Goal: Find contact information: Find contact information

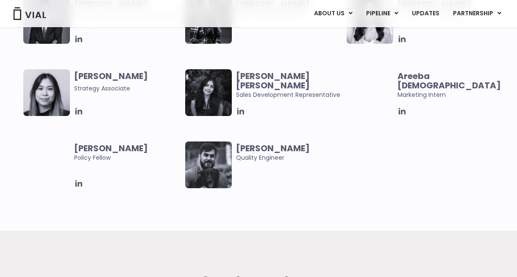
scroll to position [1764, 0]
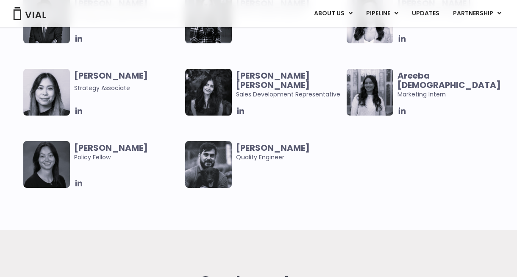
click at [80, 182] on icon at bounding box center [78, 182] width 7 height 7
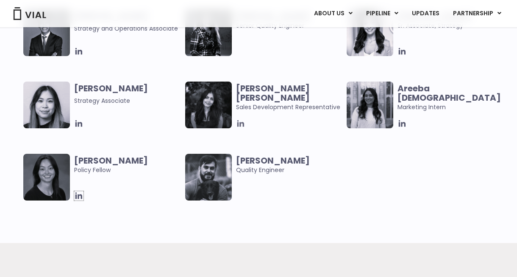
scroll to position [1750, 0]
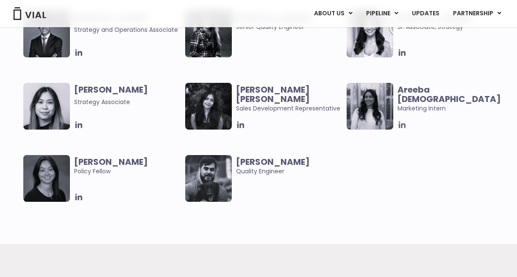
click at [404, 129] on icon at bounding box center [402, 124] width 9 height 9
click at [80, 123] on icon at bounding box center [78, 124] width 7 height 7
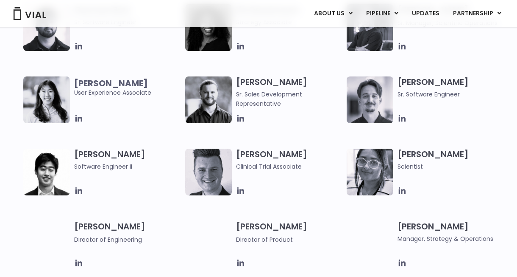
scroll to position [961, 0]
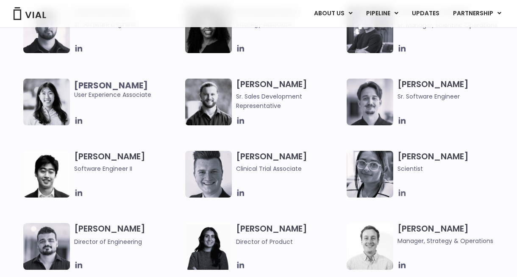
click at [402, 194] on icon at bounding box center [402, 192] width 7 height 7
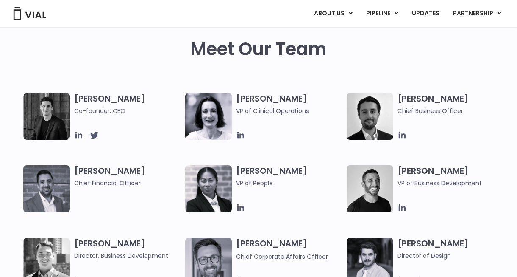
scroll to position [370, 0]
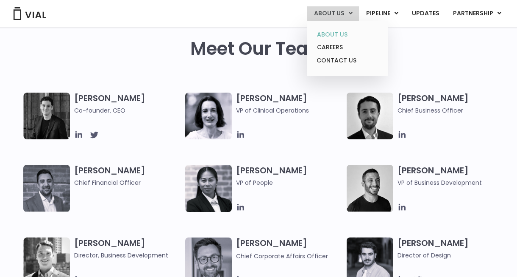
click at [334, 36] on link "ABOUT US" at bounding box center [347, 34] width 74 height 13
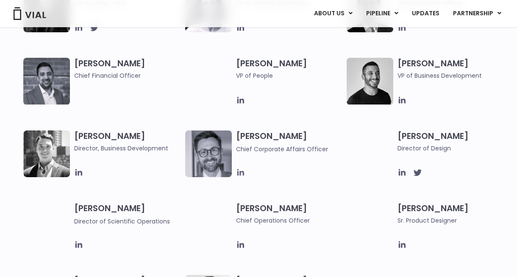
scroll to position [489, 0]
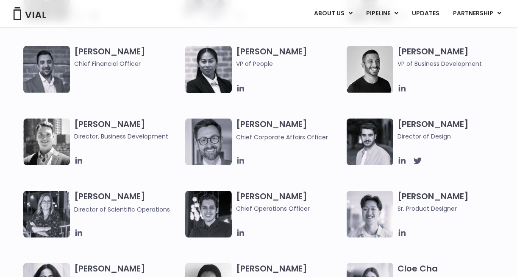
click at [240, 159] on icon at bounding box center [240, 160] width 7 height 7
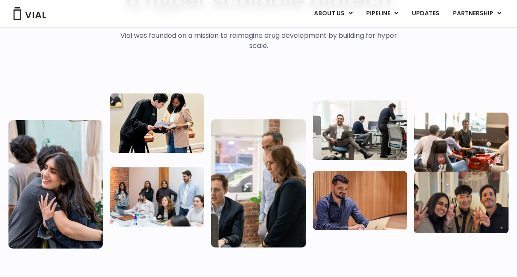
scroll to position [123, 0]
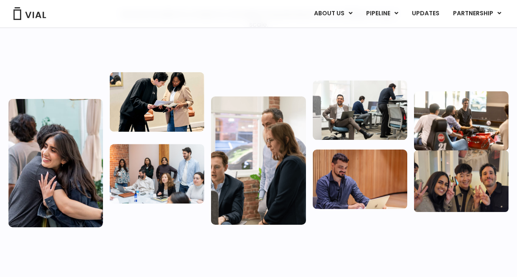
click at [68, 162] on img at bounding box center [55, 163] width 95 height 128
click at [147, 173] on img at bounding box center [157, 173] width 95 height 59
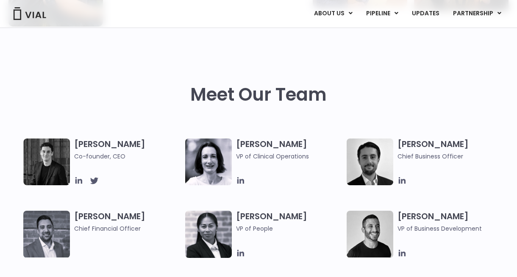
scroll to position [324, 0]
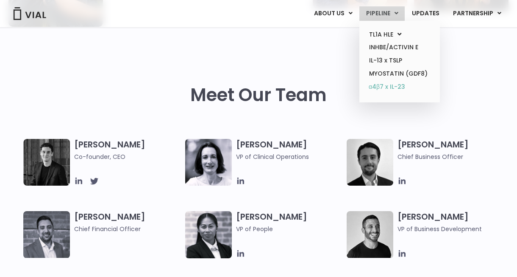
click at [382, 87] on link "α4β7 x IL-23" at bounding box center [400, 87] width 74 height 14
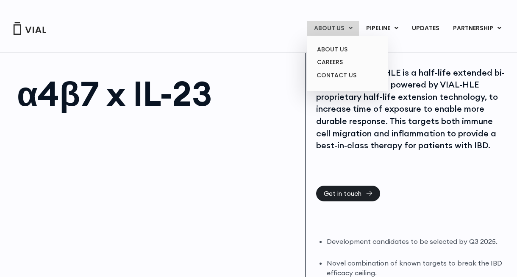
click at [324, 33] on link "ABOUT US" at bounding box center [334, 28] width 52 height 14
click at [330, 50] on link "ABOUT US" at bounding box center [347, 49] width 74 height 13
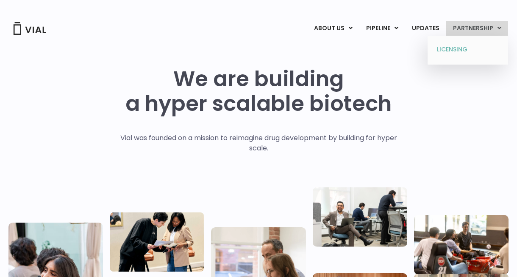
click at [452, 46] on link "LICENSING" at bounding box center [468, 50] width 74 height 14
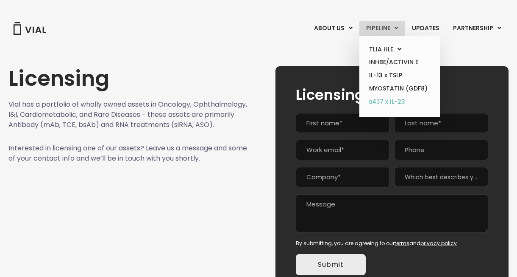
click at [389, 95] on link "α4β7 x IL-23" at bounding box center [400, 102] width 74 height 14
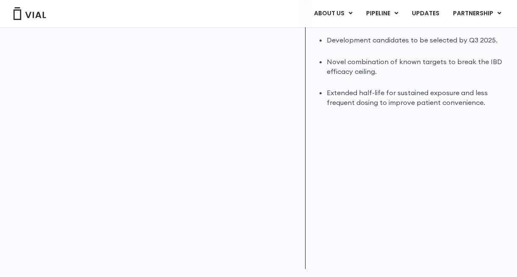
scroll to position [86, 0]
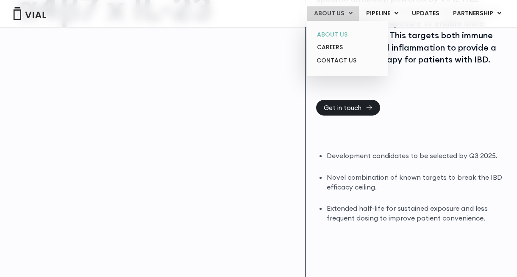
click at [337, 34] on link "ABOUT US" at bounding box center [347, 34] width 74 height 13
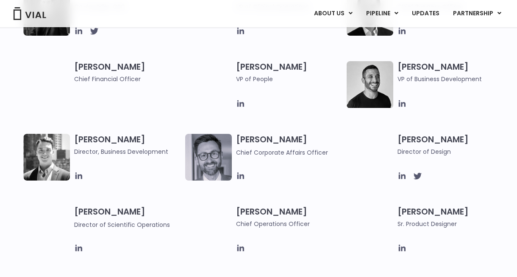
scroll to position [474, 0]
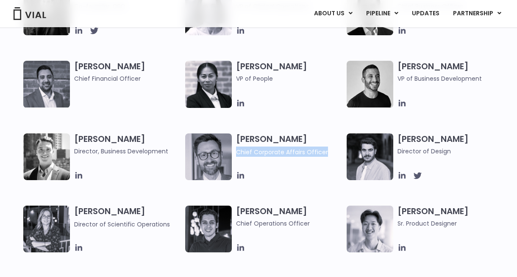
drag, startPoint x: 327, startPoint y: 153, endPoint x: 235, endPoint y: 151, distance: 92.9
click at [235, 151] on div "[PERSON_NAME] Chief Corporate Affairs Officer" at bounding box center [266, 156] width 162 height 47
copy span "Chief Corporate Affairs Officer"
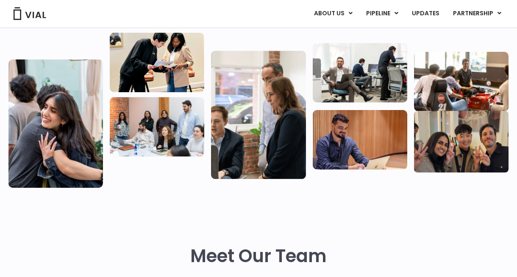
scroll to position [0, 0]
